Goal: Information Seeking & Learning: Learn about a topic

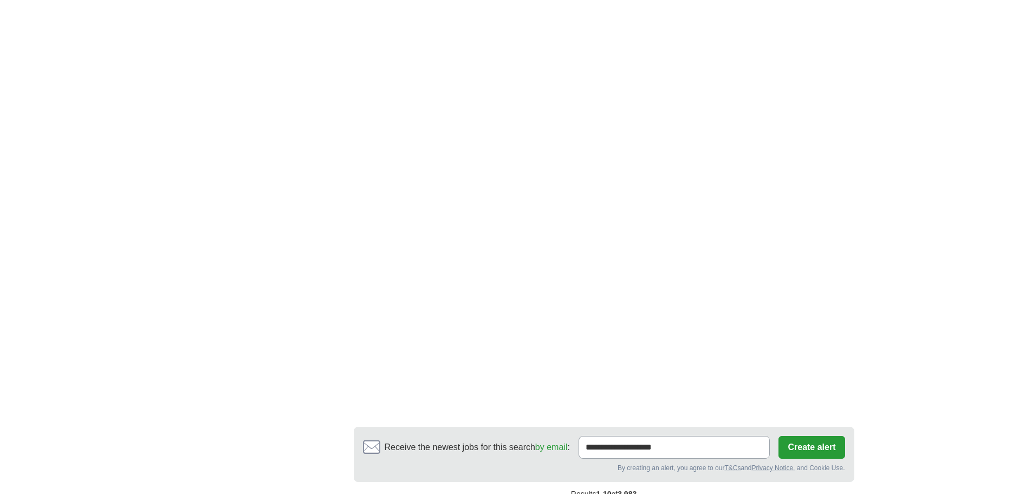
scroll to position [1734, 0]
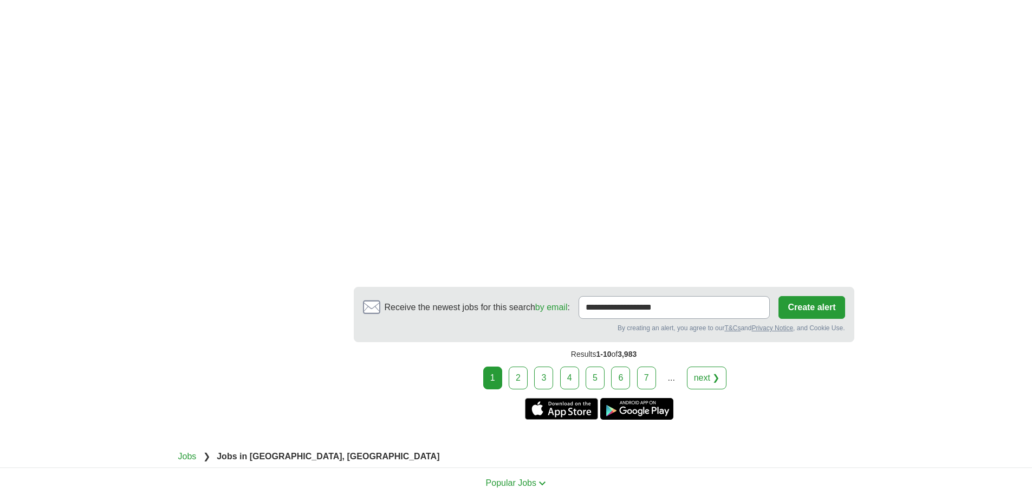
click at [522, 366] on link "2" at bounding box center [518, 377] width 19 height 23
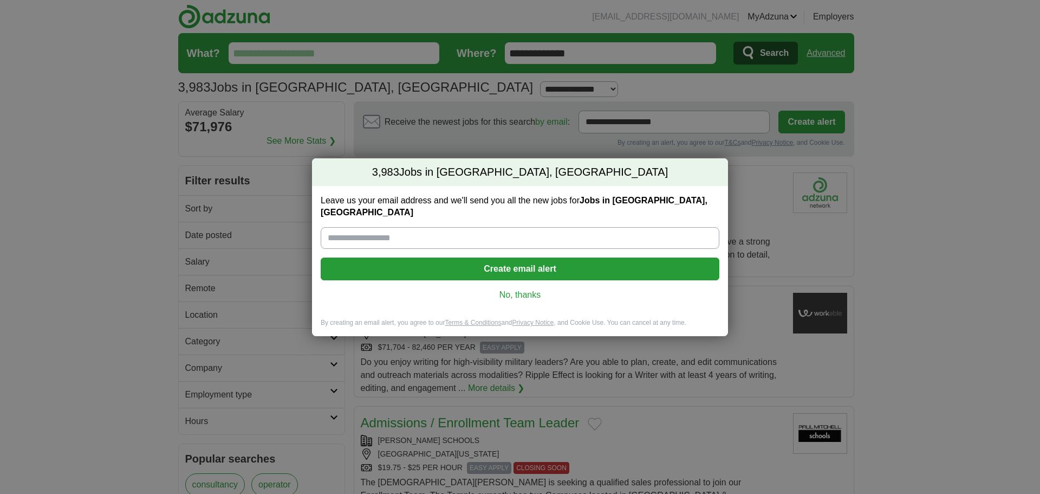
click at [532, 289] on link "No, thanks" at bounding box center [519, 295] width 381 height 12
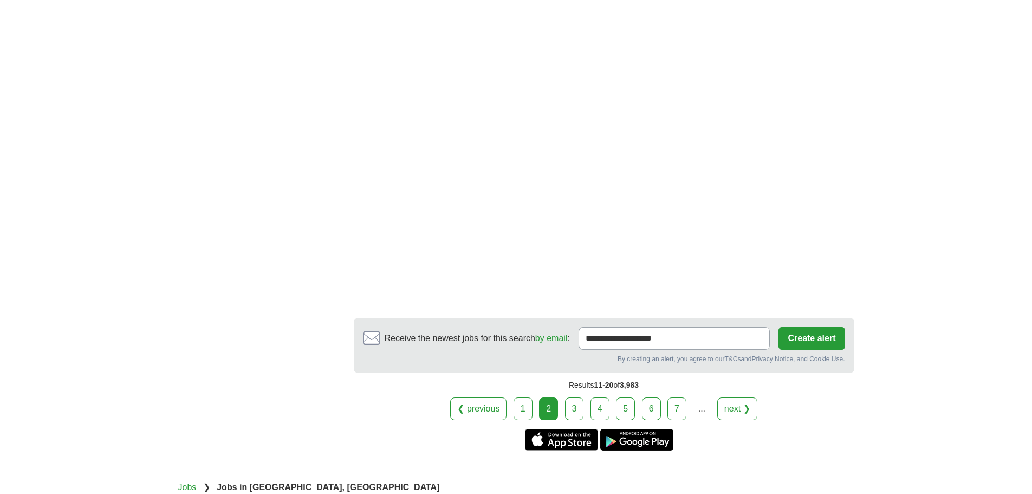
scroll to position [1897, 0]
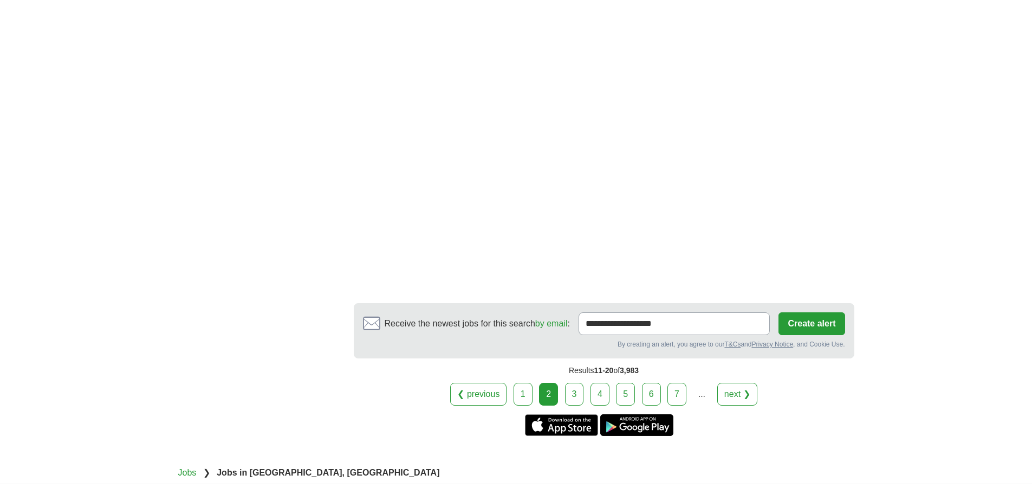
click at [569, 383] on link "3" at bounding box center [574, 394] width 19 height 23
click at [582, 383] on link "3" at bounding box center [574, 394] width 19 height 23
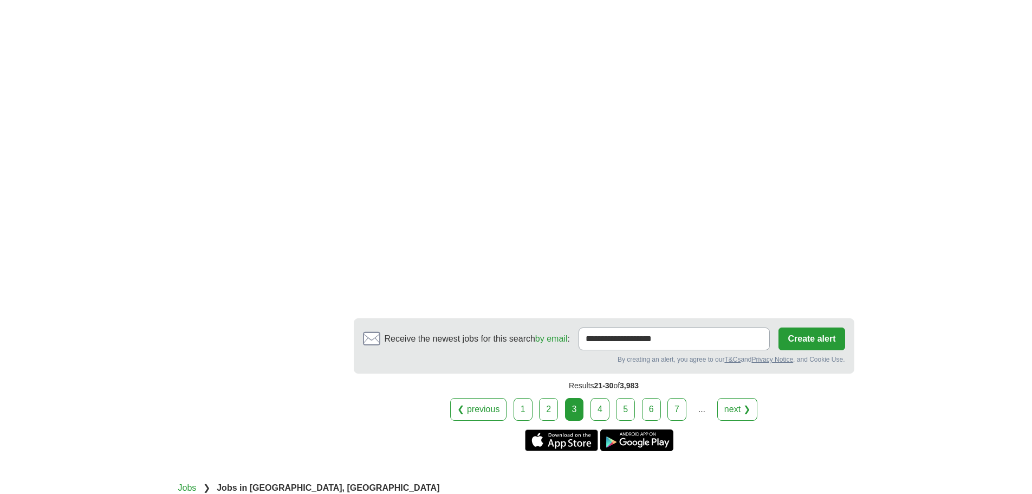
scroll to position [1842, 0]
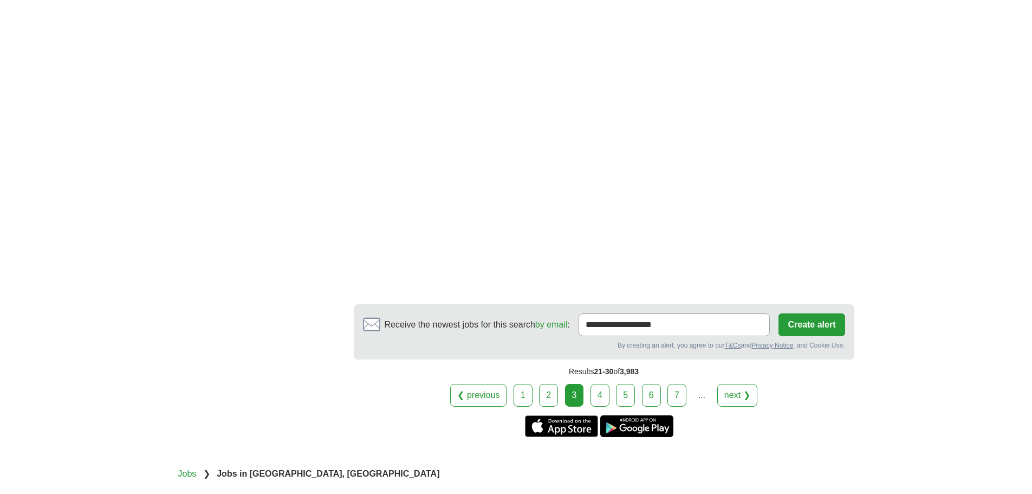
click at [599, 384] on link "4" at bounding box center [600, 395] width 19 height 23
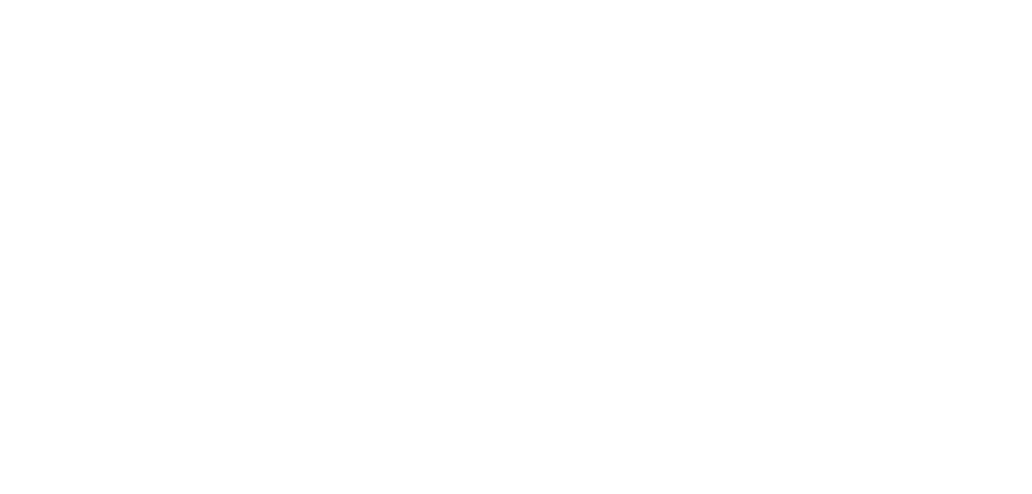
scroll to position [1842, 0]
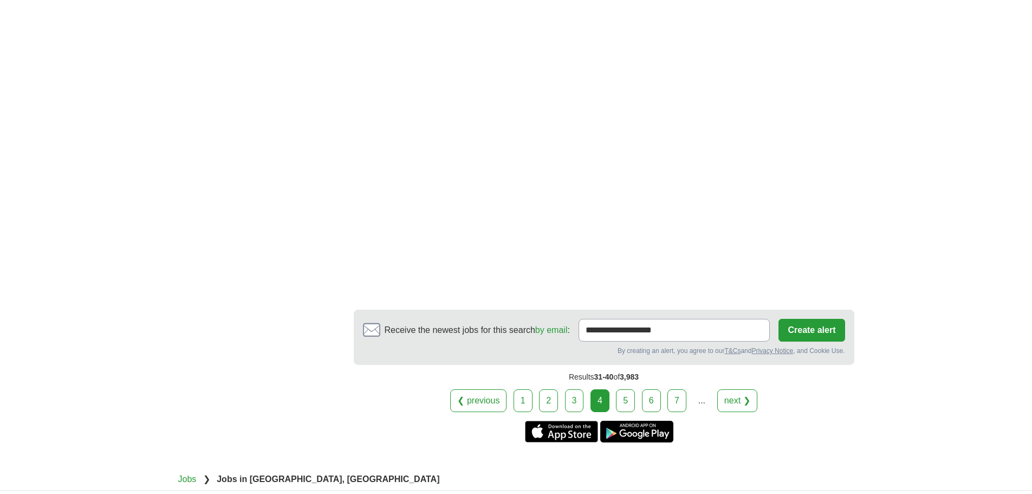
click at [635, 389] on link "5" at bounding box center [625, 400] width 19 height 23
click at [732, 390] on link "next ❯" at bounding box center [737, 400] width 40 height 23
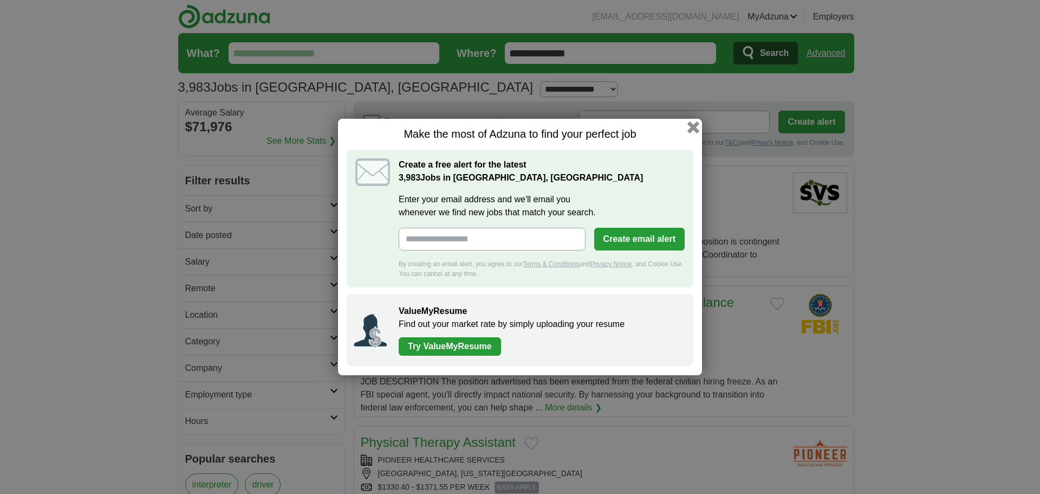
click at [694, 128] on button "button" at bounding box center [694, 127] width 12 height 12
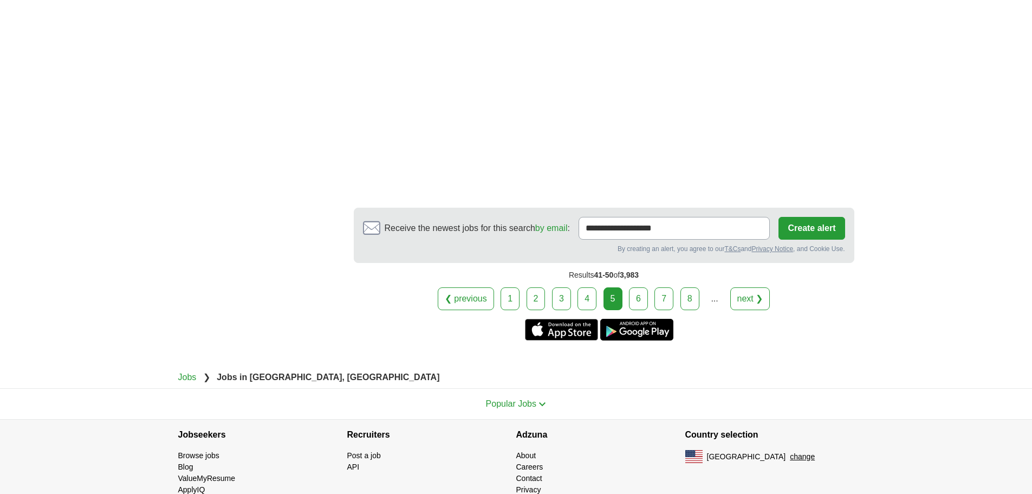
scroll to position [1972, 0]
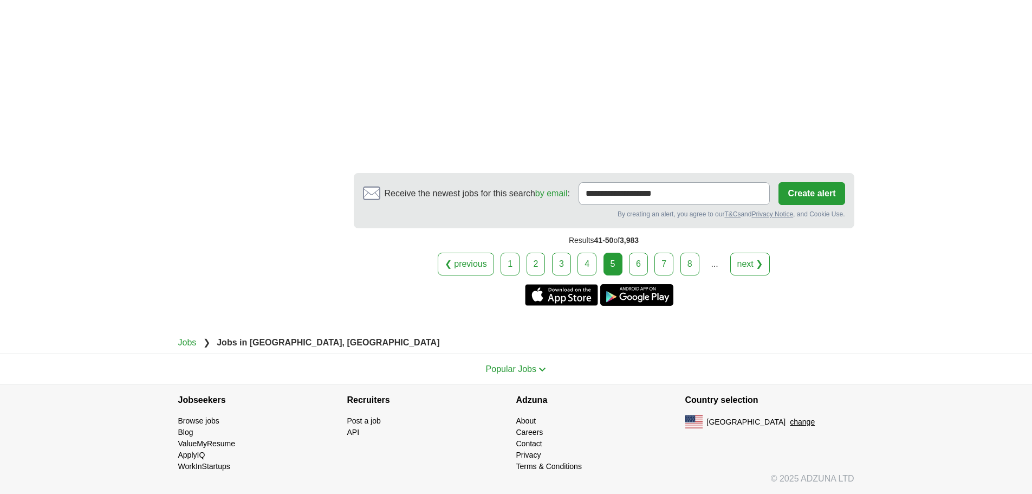
click at [755, 263] on link "next ❯" at bounding box center [750, 264] width 40 height 23
click at [632, 263] on link "6" at bounding box center [638, 264] width 19 height 23
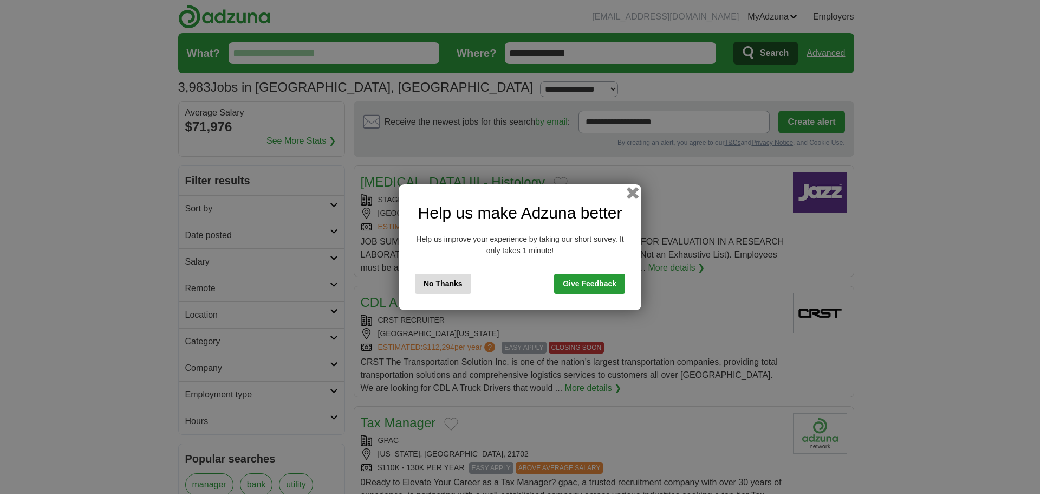
click at [633, 191] on button "button" at bounding box center [633, 192] width 12 height 12
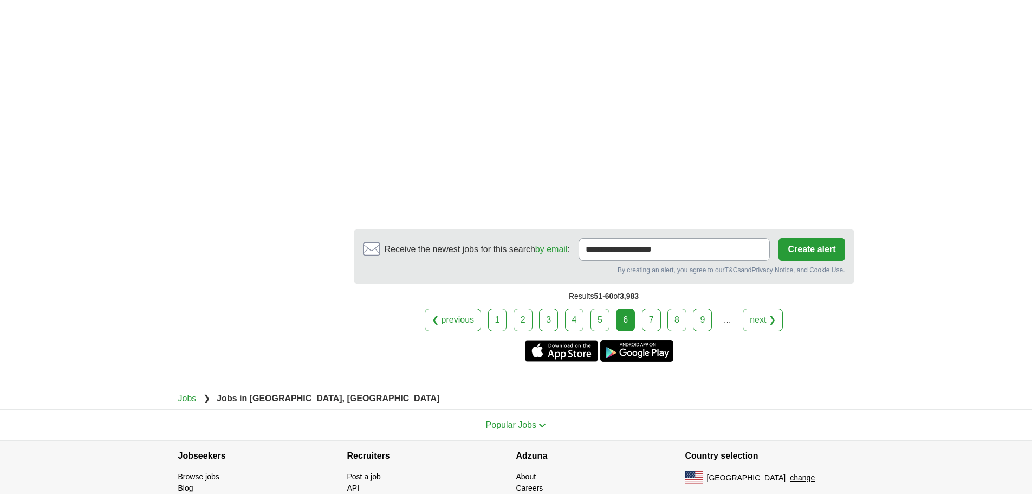
scroll to position [1964, 0]
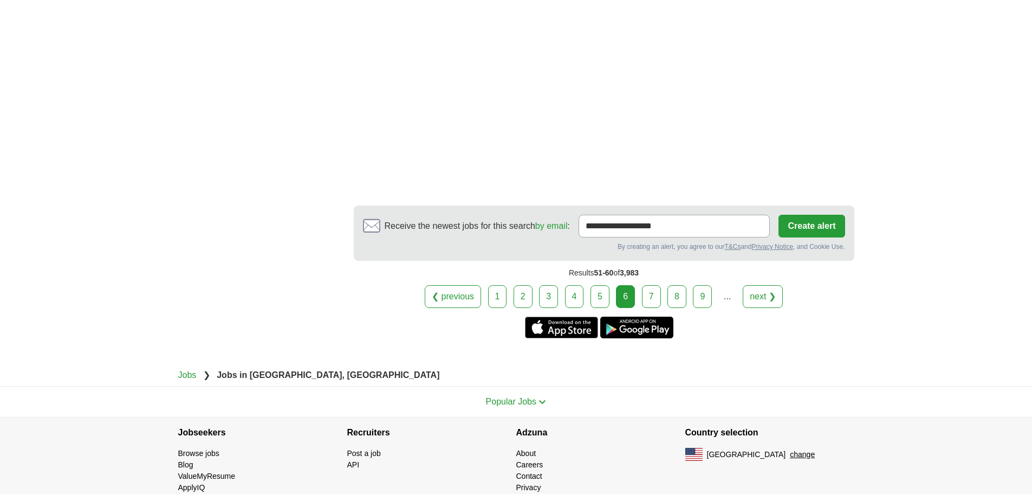
click at [651, 285] on link "7" at bounding box center [651, 296] width 19 height 23
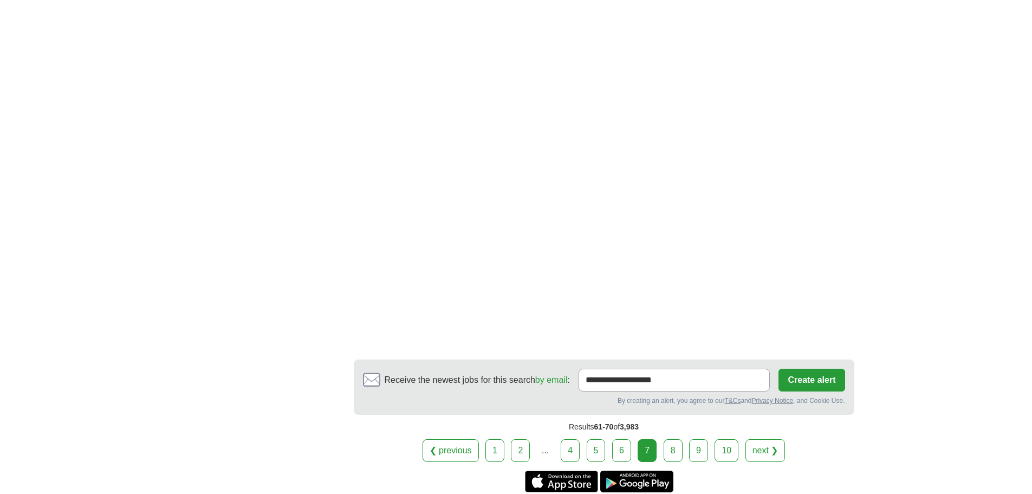
scroll to position [1788, 0]
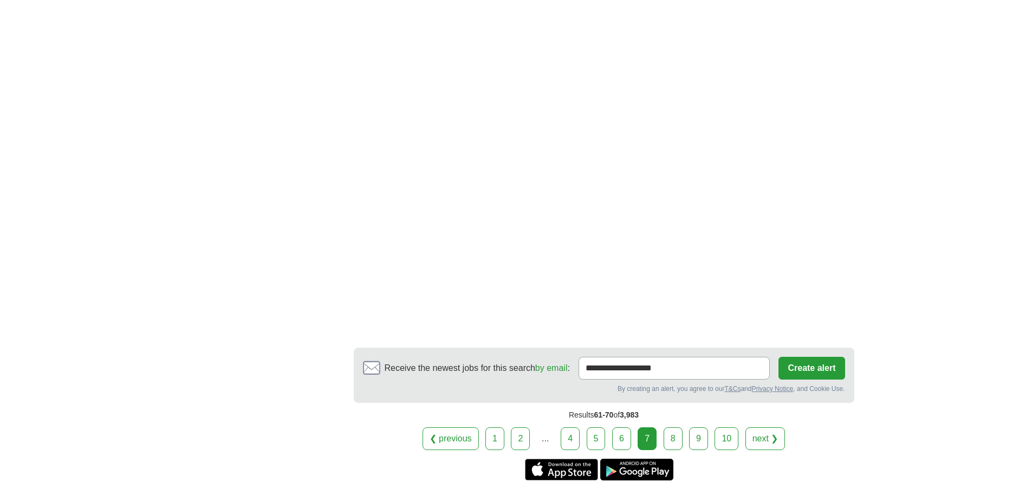
click at [671, 442] on link "8" at bounding box center [673, 438] width 19 height 23
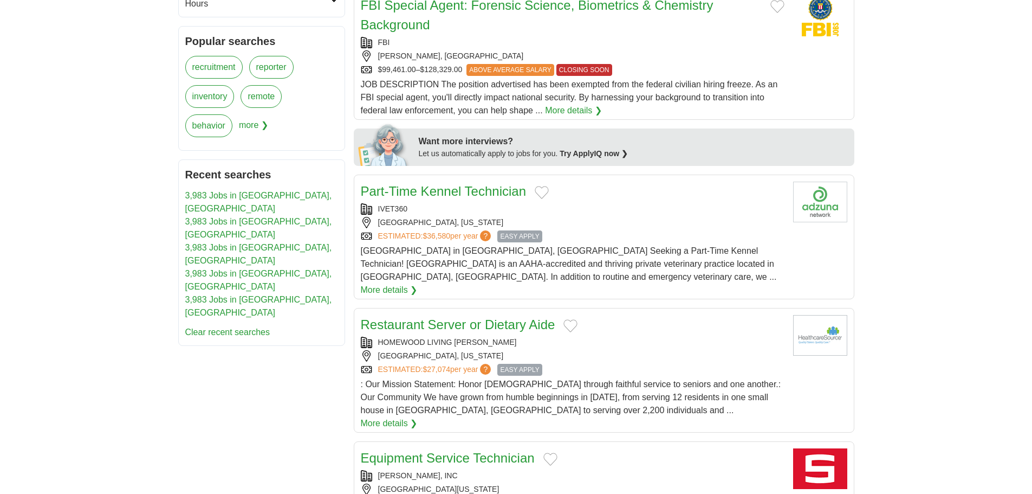
scroll to position [433, 0]
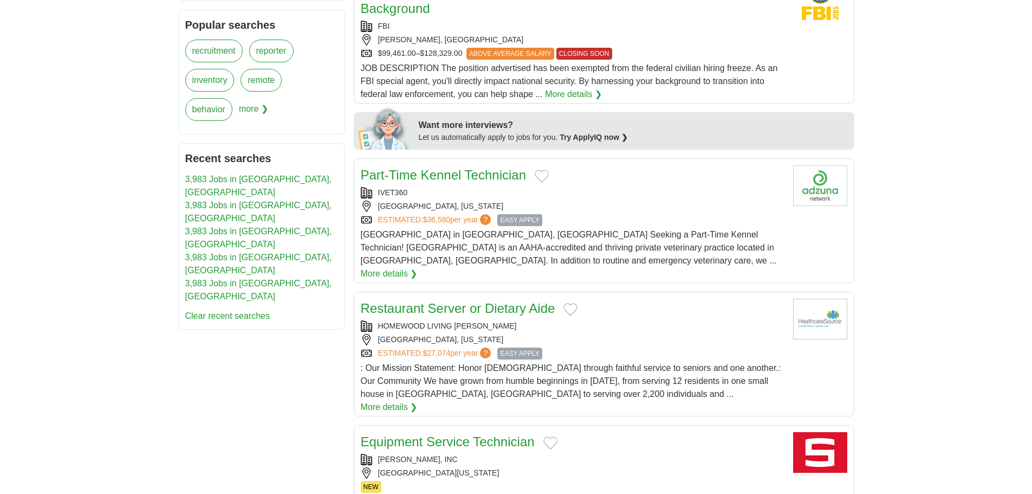
click at [458, 178] on link "Part-Time Kennel Technician" at bounding box center [443, 174] width 165 height 15
click at [418, 267] on link "More details ❯" at bounding box center [389, 273] width 57 height 13
click at [434, 177] on link "Part-Time Kennel Technician" at bounding box center [443, 174] width 165 height 15
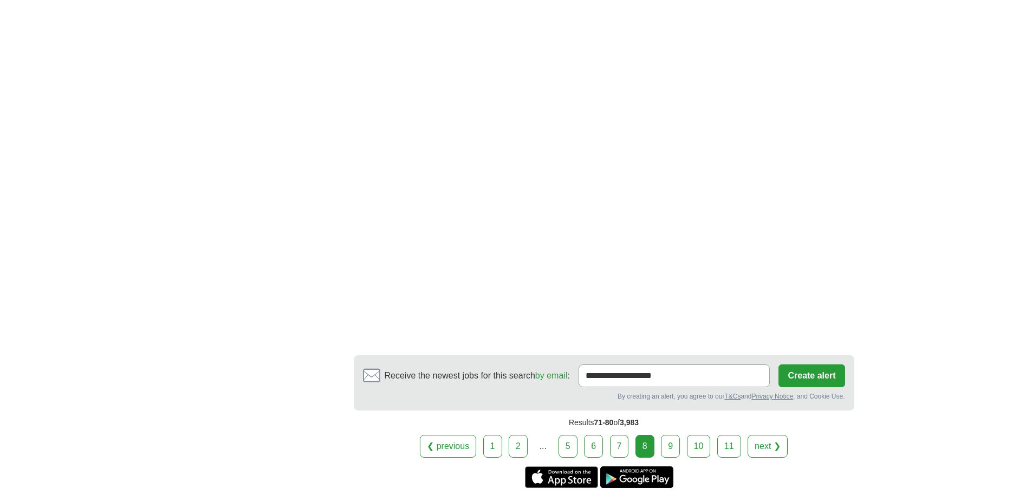
scroll to position [1842, 0]
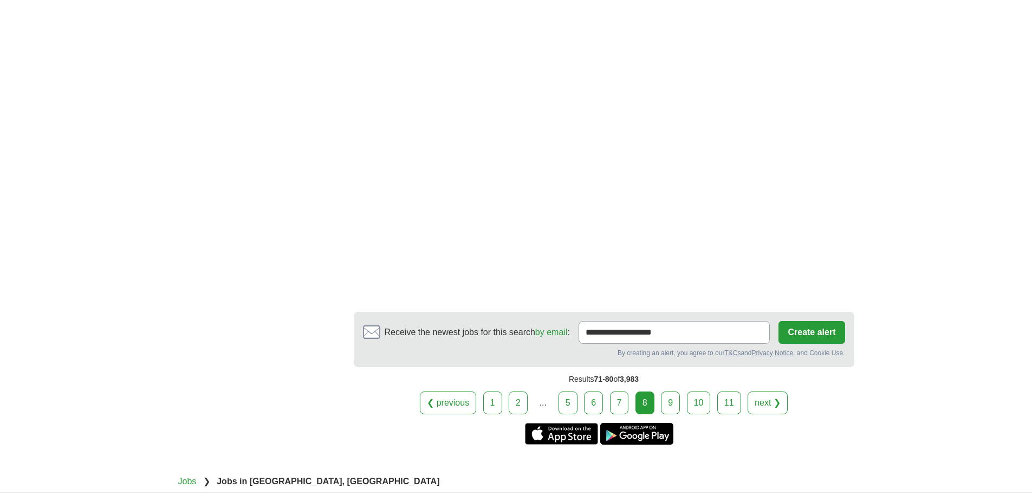
click at [678, 391] on link "9" at bounding box center [670, 402] width 19 height 23
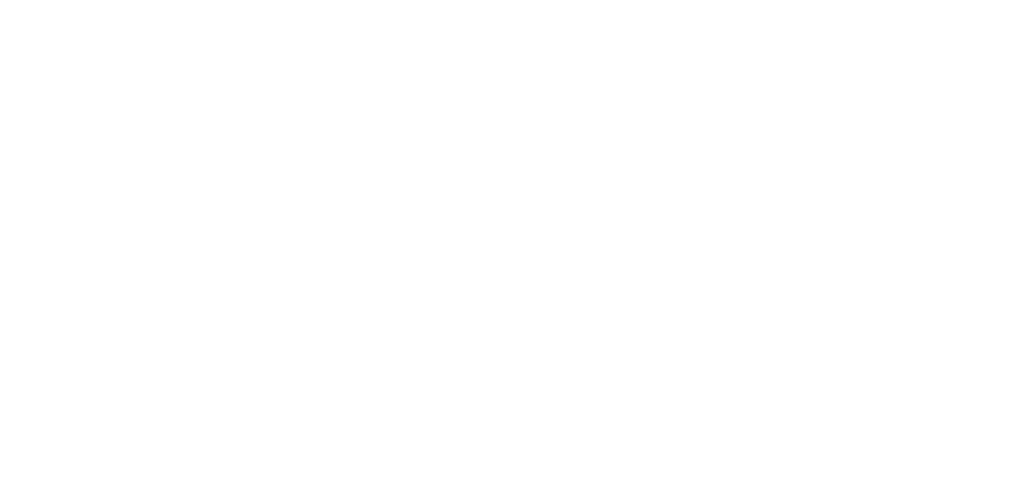
scroll to position [2021, 0]
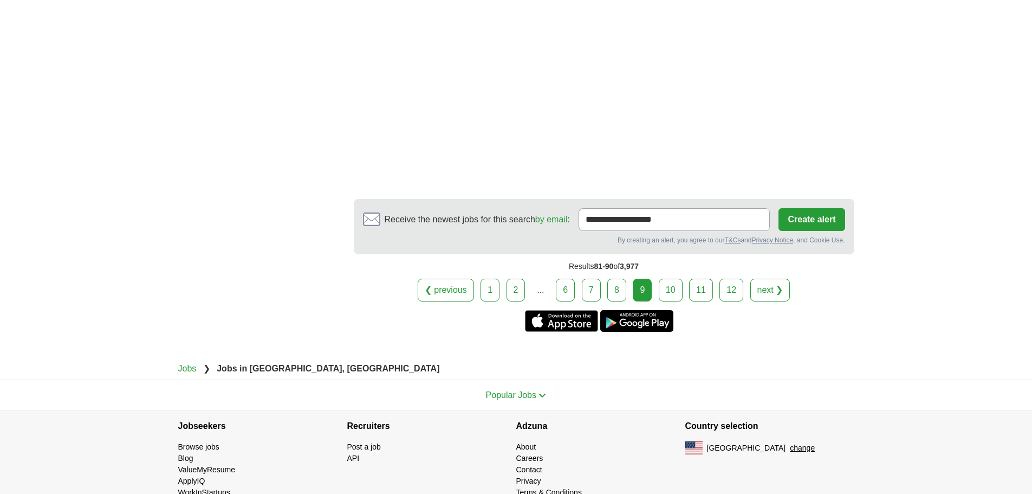
click at [614, 279] on link "8" at bounding box center [616, 290] width 19 height 23
